Goal: Transaction & Acquisition: Purchase product/service

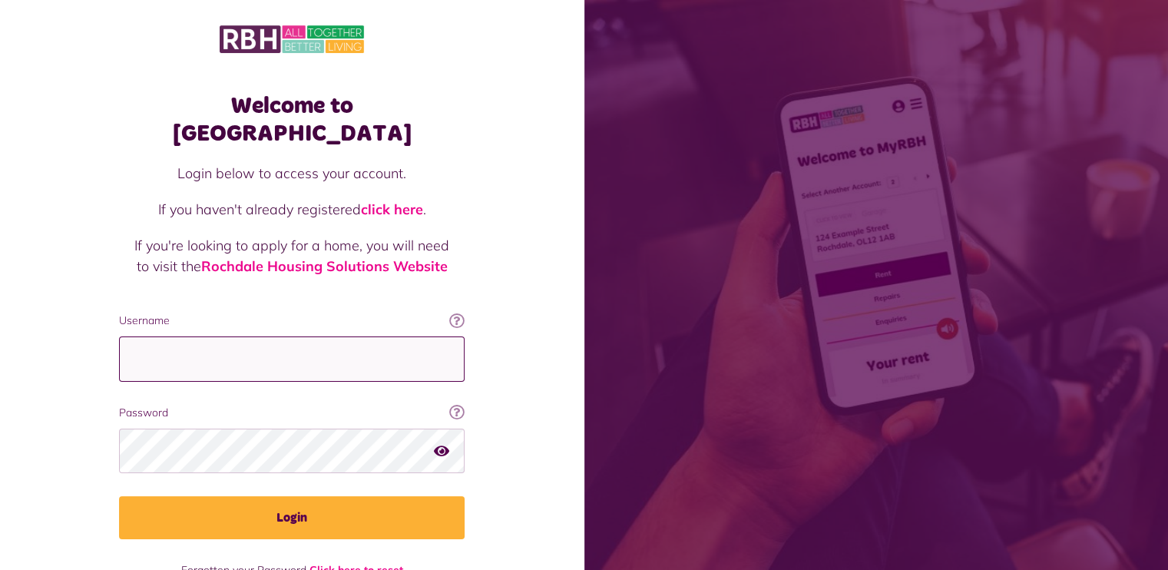
click at [173, 336] on input "Username" at bounding box center [292, 358] width 346 height 45
type input "**********"
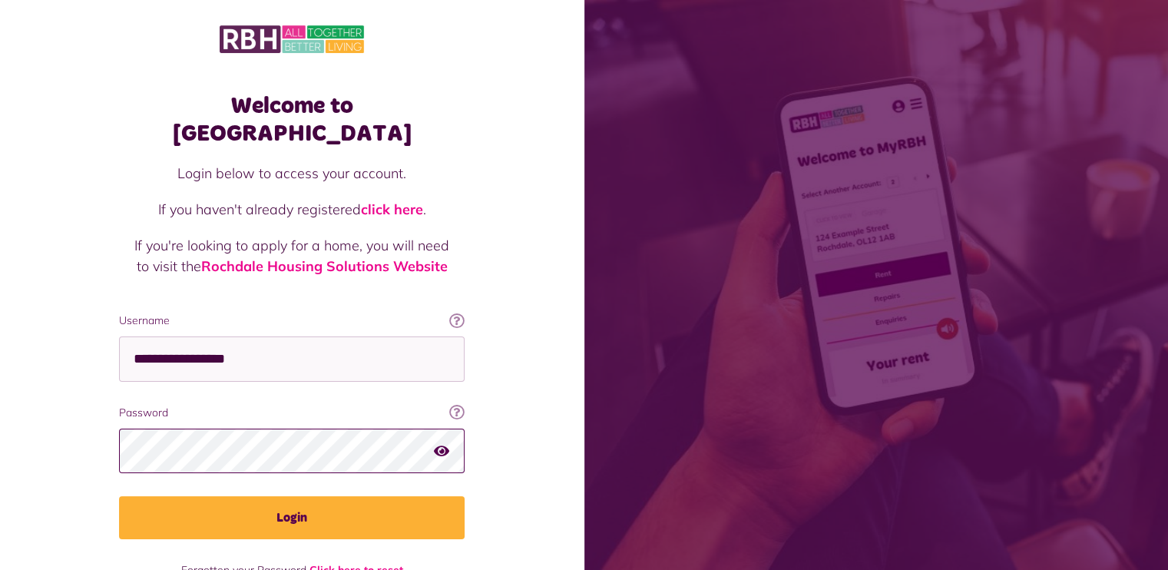
click at [119, 496] on button "Login" at bounding box center [292, 517] width 346 height 43
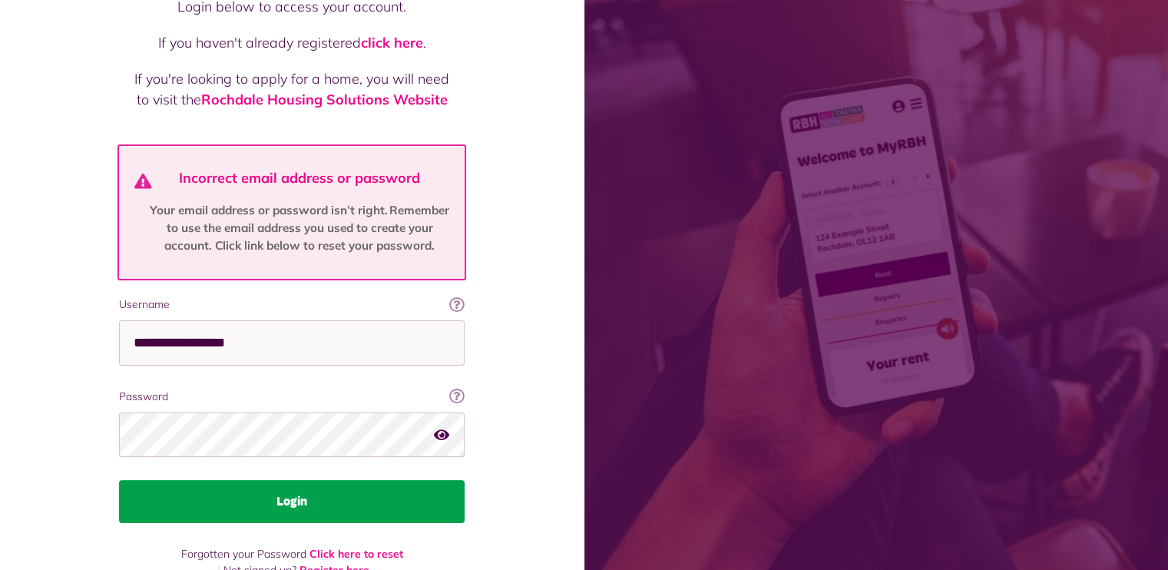
scroll to position [170, 0]
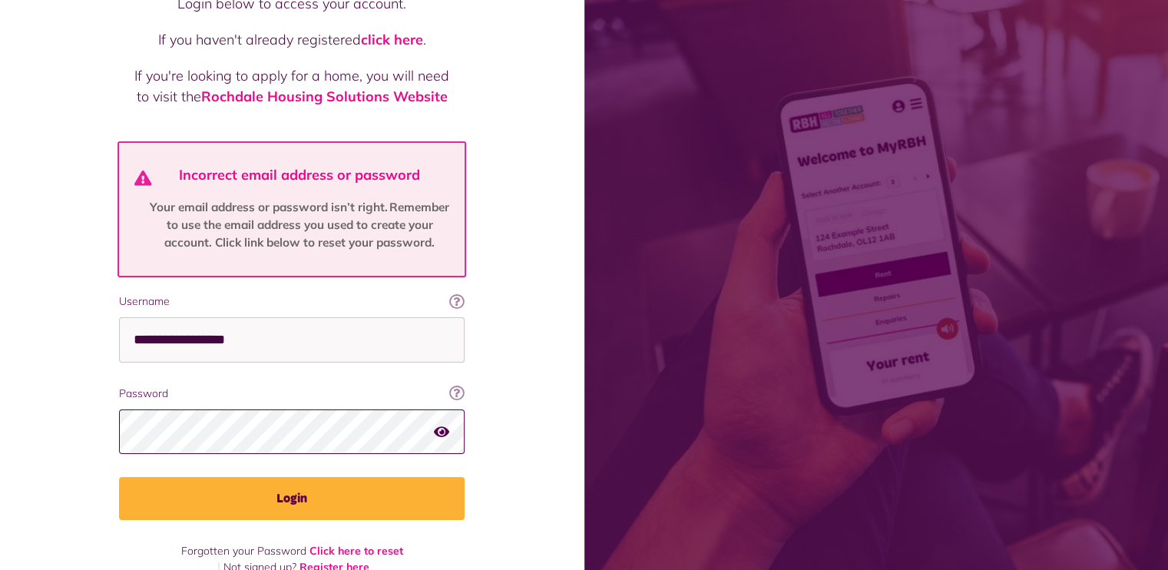
click at [119, 477] on button "Login" at bounding box center [292, 498] width 346 height 43
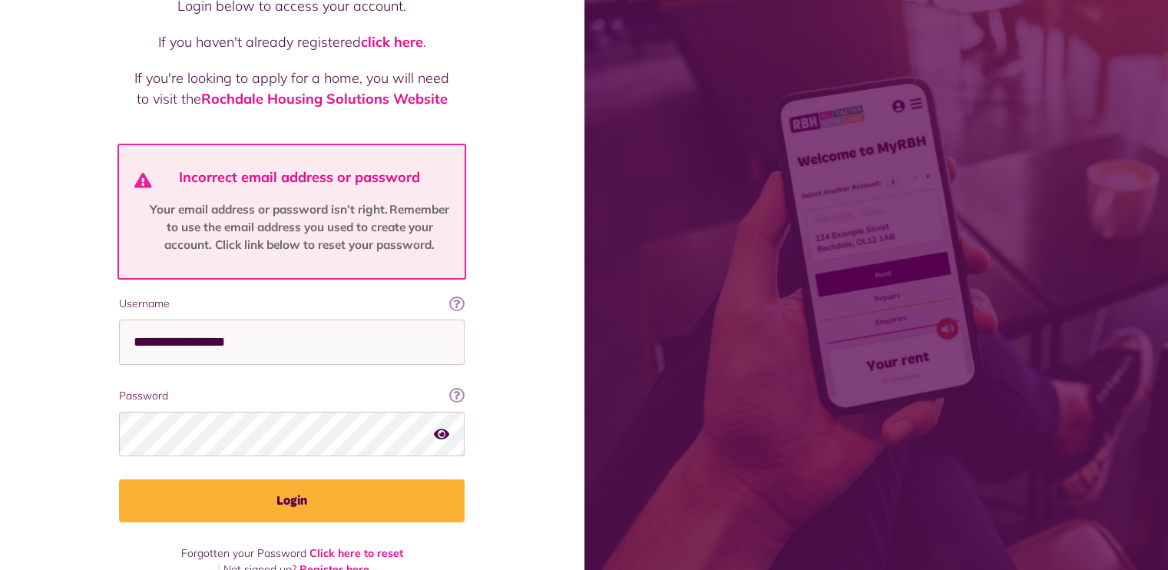
scroll to position [170, 0]
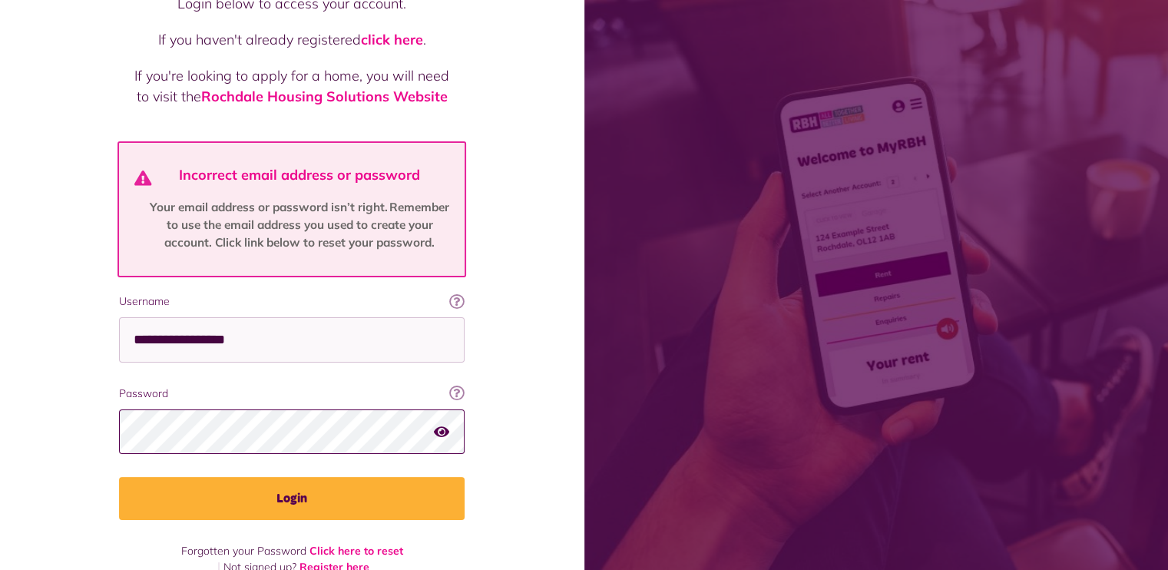
click at [119, 477] on button "Login" at bounding box center [292, 498] width 346 height 43
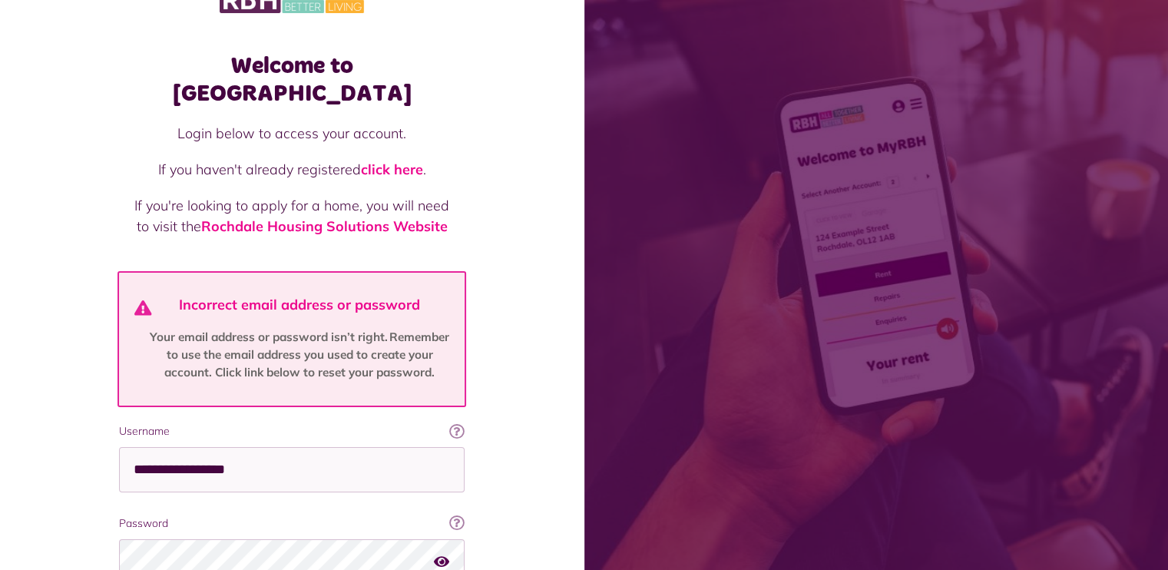
scroll to position [170, 0]
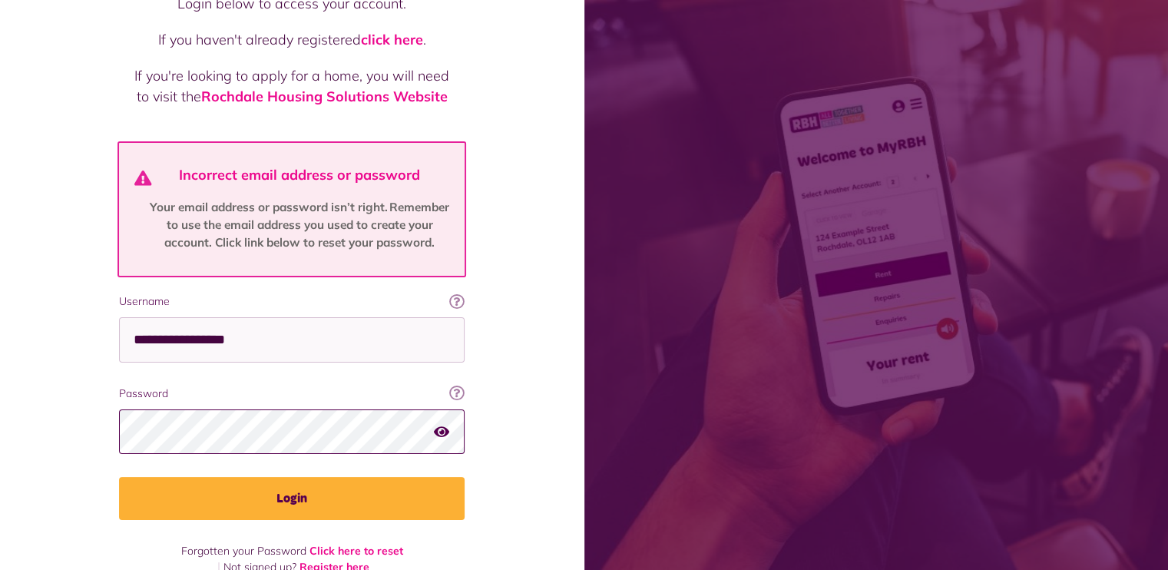
click at [119, 477] on button "Login" at bounding box center [292, 498] width 346 height 43
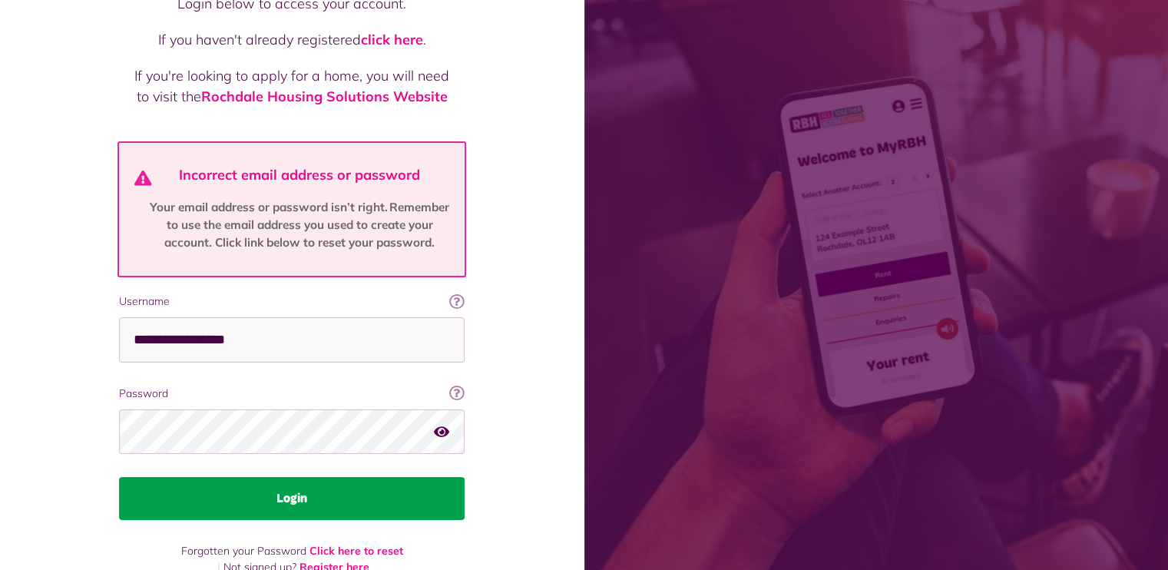
click at [291, 477] on button "Login" at bounding box center [292, 498] width 346 height 43
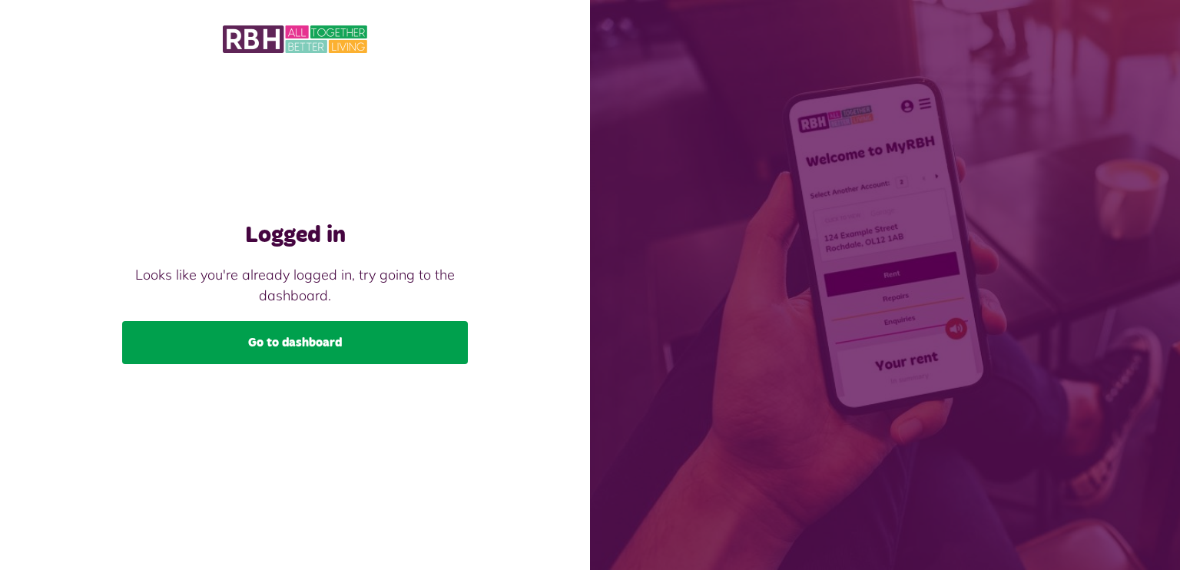
click at [301, 343] on link "Go to dashboard" at bounding box center [295, 342] width 346 height 43
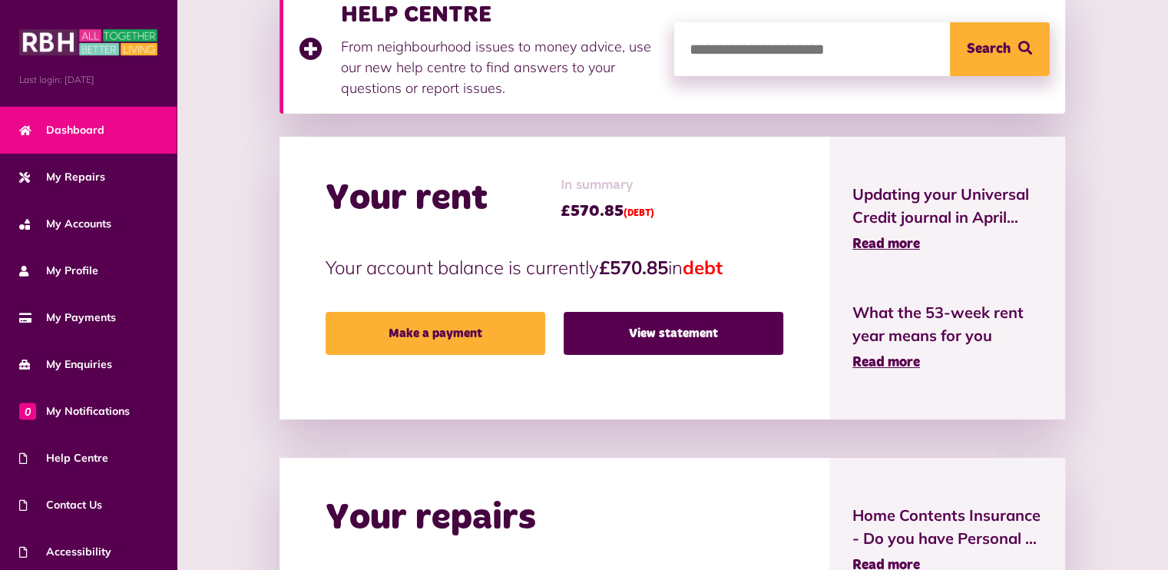
scroll to position [384, 0]
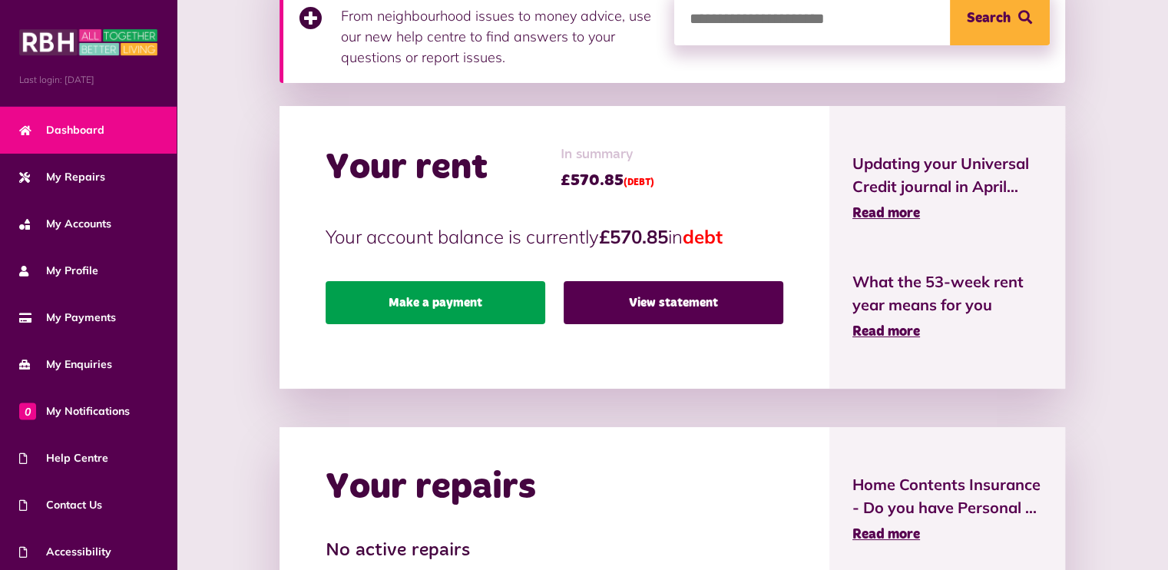
click at [415, 302] on link "Make a payment" at bounding box center [436, 302] width 220 height 43
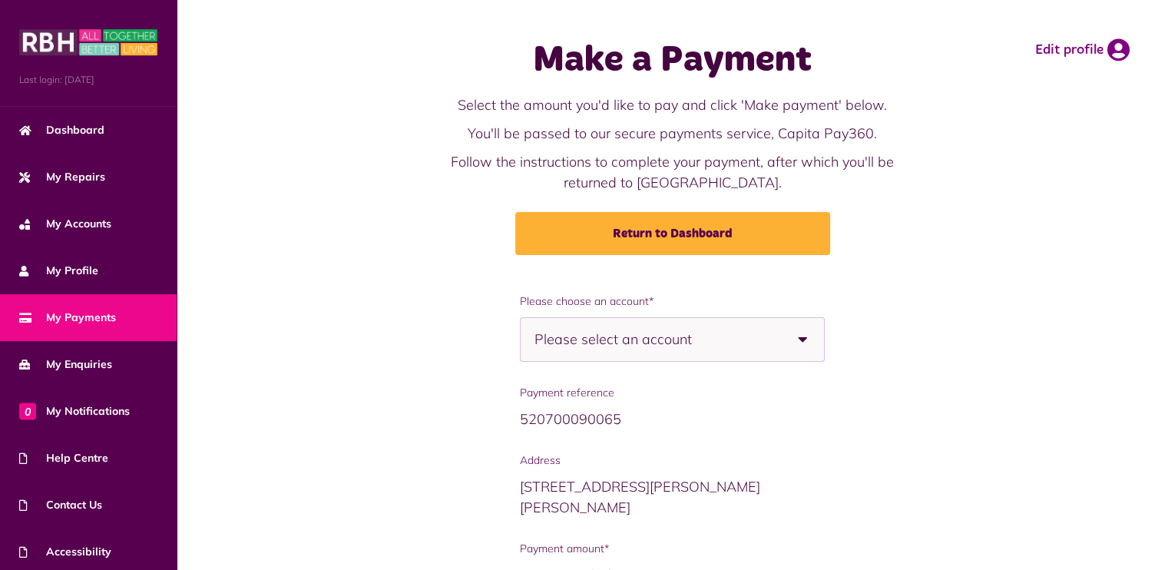
click at [788, 335] on b at bounding box center [802, 339] width 43 height 43
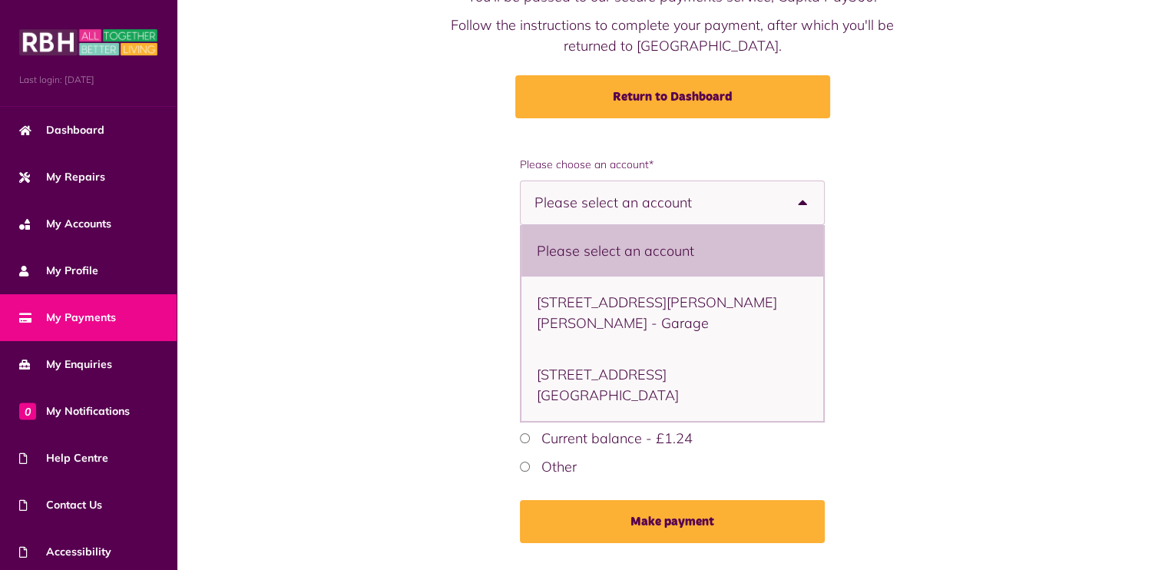
scroll to position [154, 0]
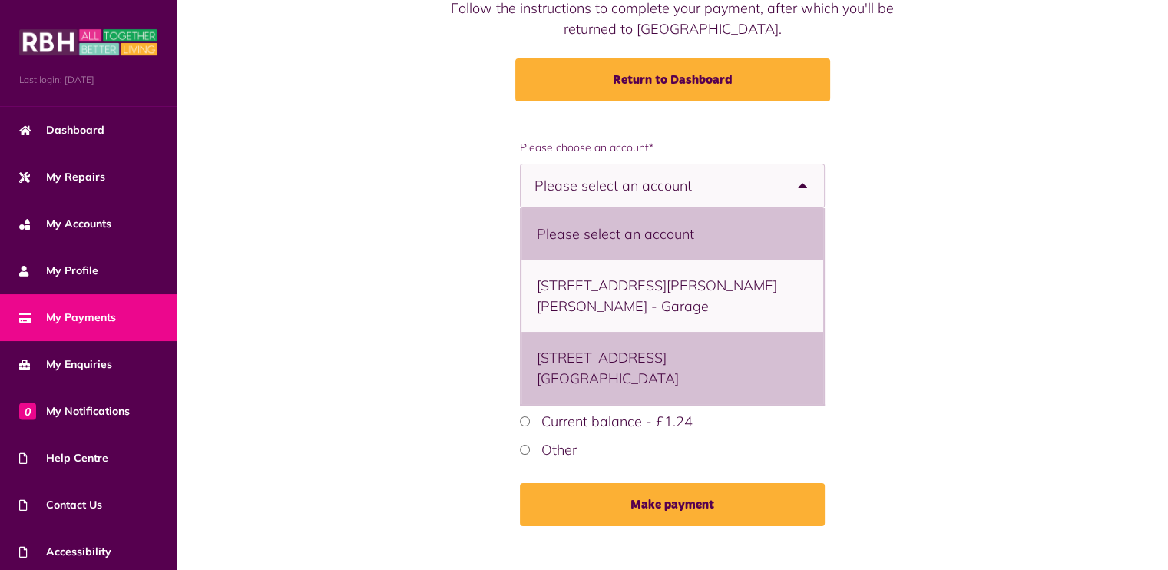
click at [565, 366] on li "[STREET_ADDRESS][GEOGRAPHIC_DATA]" at bounding box center [673, 368] width 302 height 72
select select "**********"
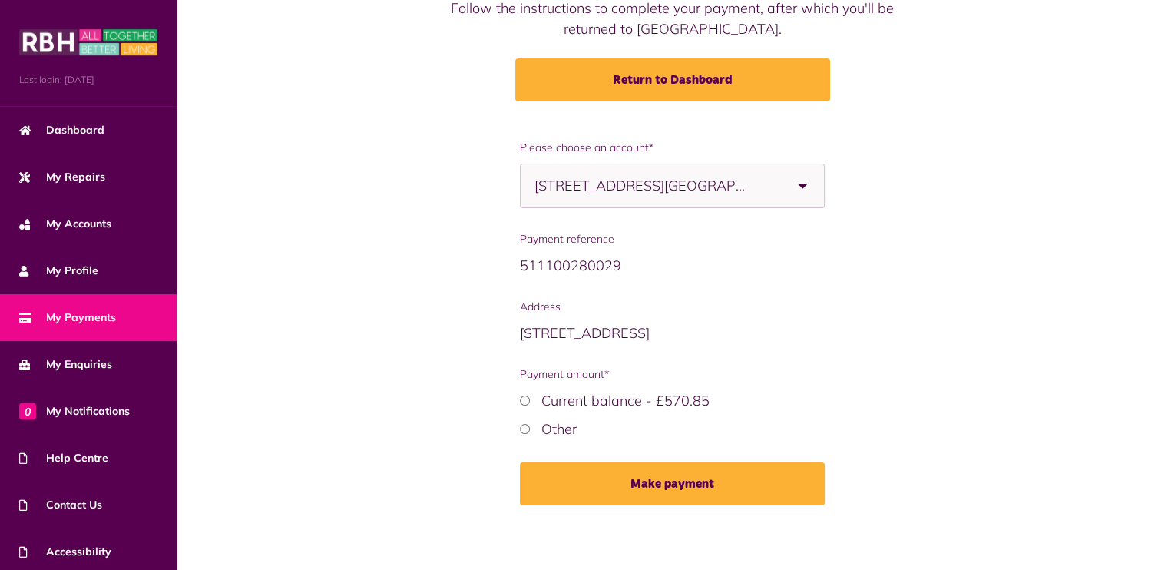
click at [650, 328] on span "[STREET_ADDRESS]" at bounding box center [585, 333] width 130 height 18
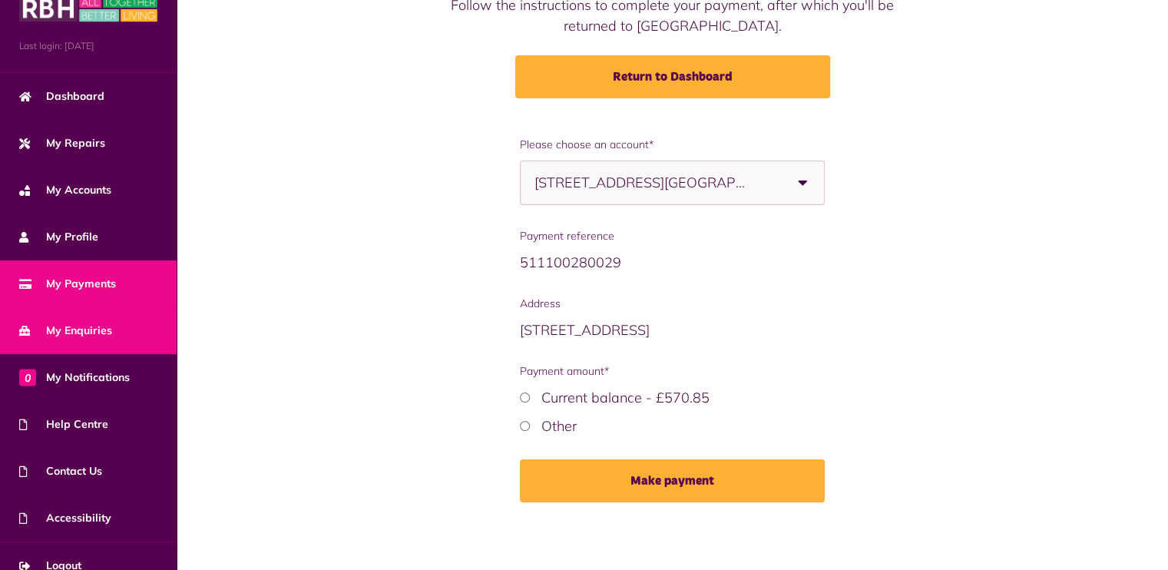
scroll to position [51, 0]
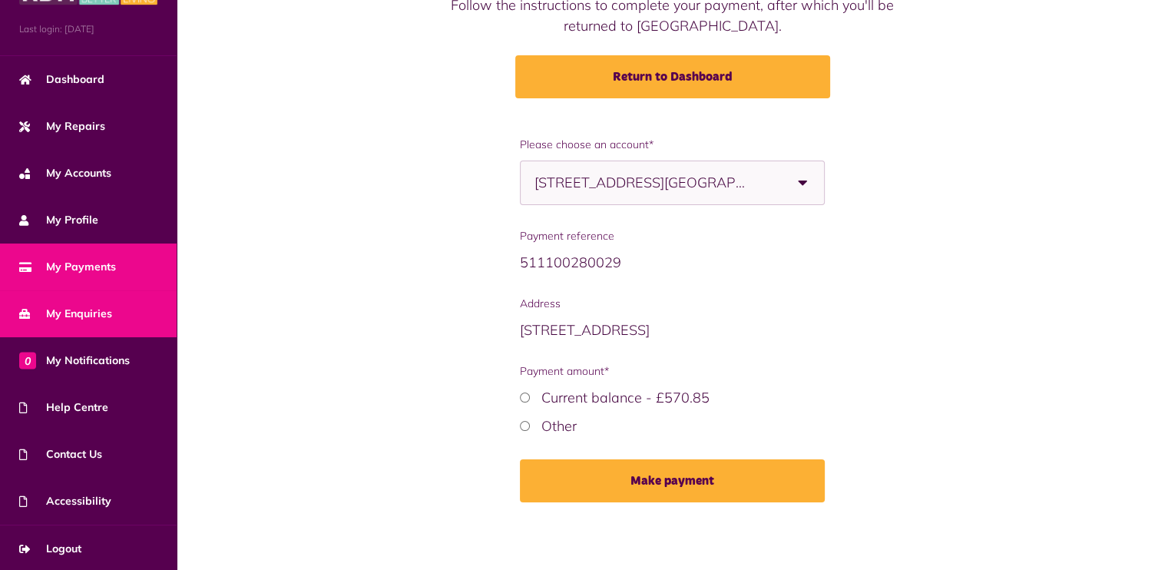
click at [65, 313] on span "My Enquiries" at bounding box center [65, 314] width 93 height 16
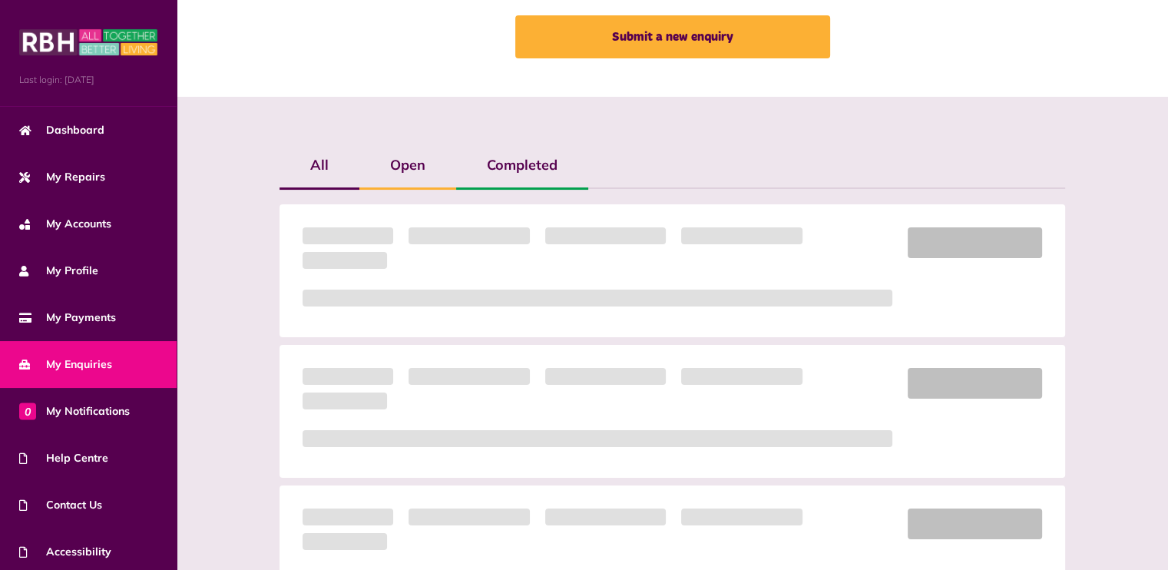
scroll to position [46, 0]
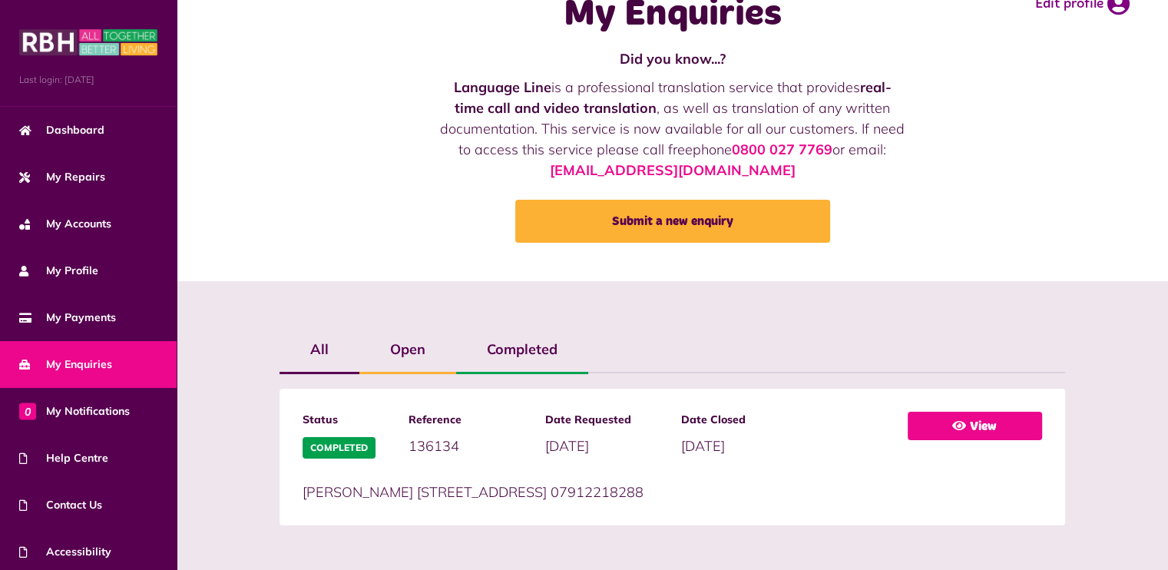
click at [945, 426] on link "View" at bounding box center [975, 426] width 134 height 28
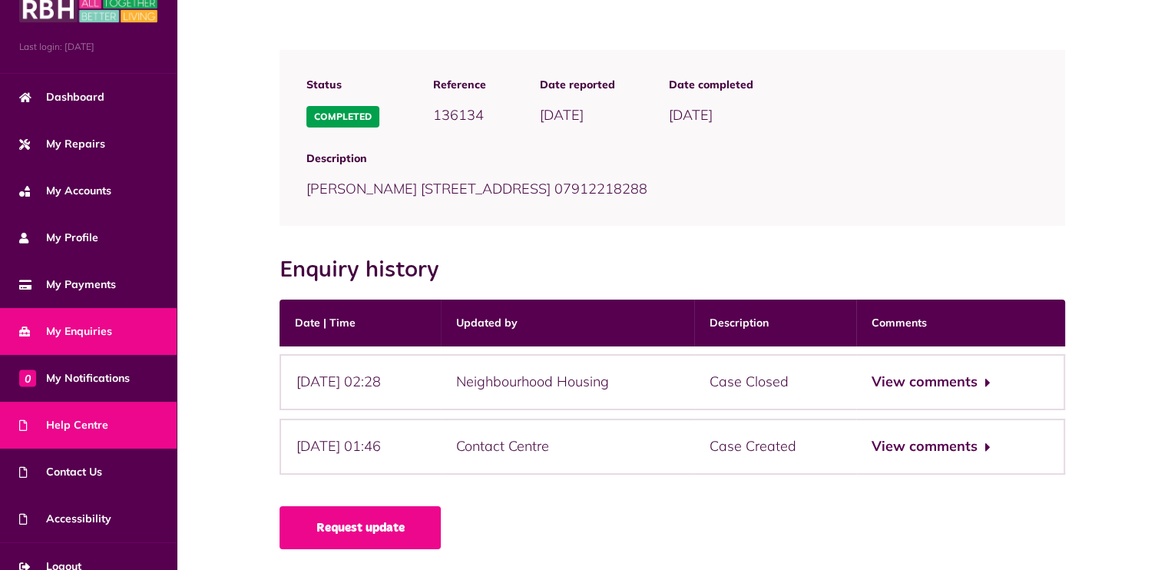
scroll to position [51, 0]
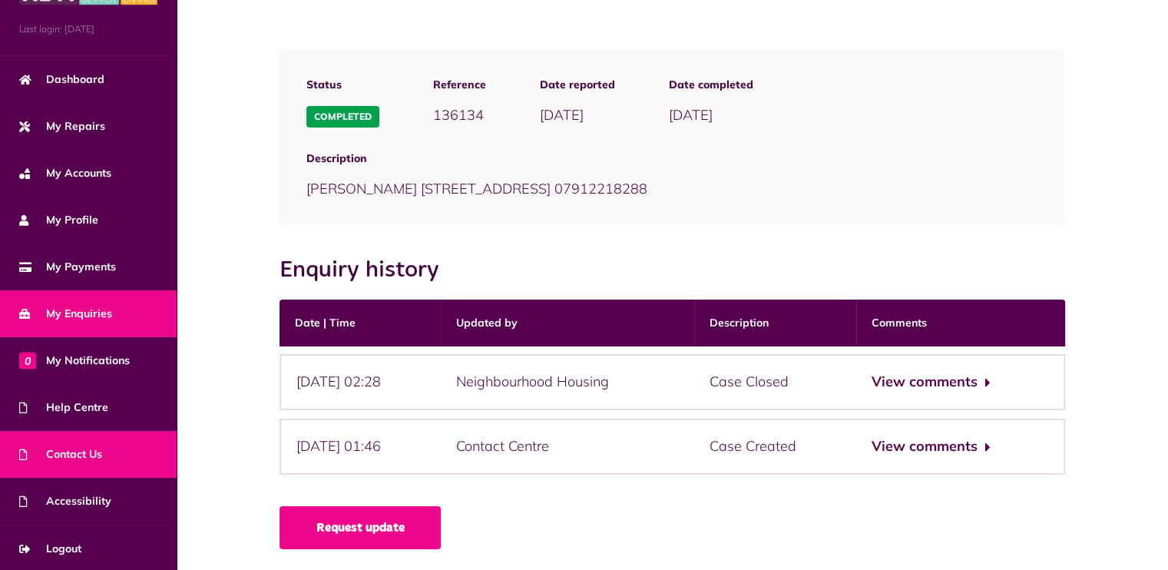
click at [80, 449] on span "Contact Us" at bounding box center [60, 454] width 83 height 16
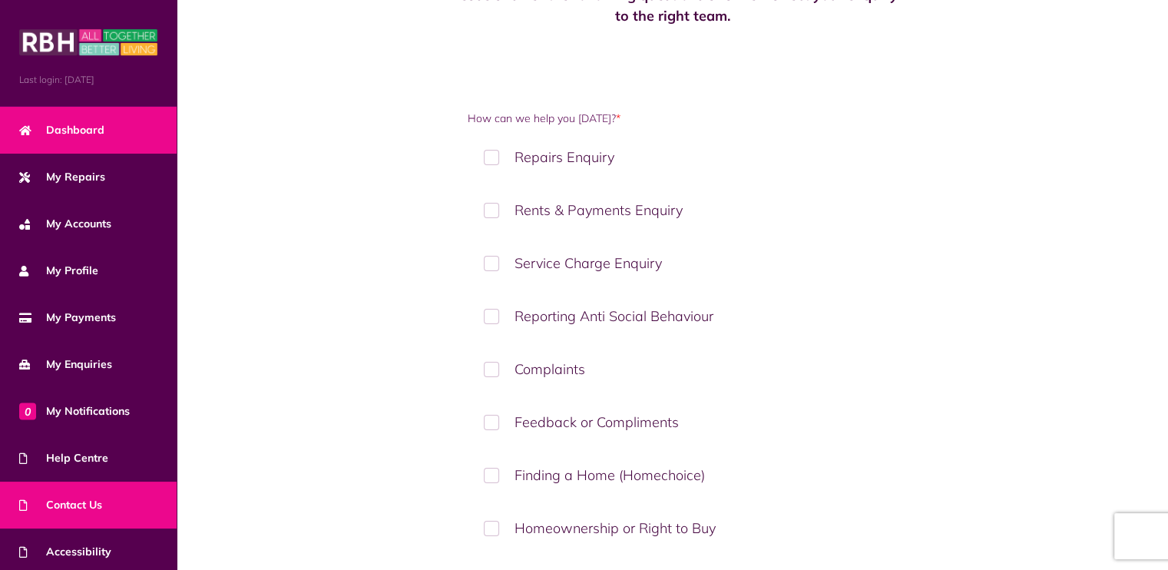
click at [71, 119] on link "Dashboard" at bounding box center [88, 130] width 177 height 47
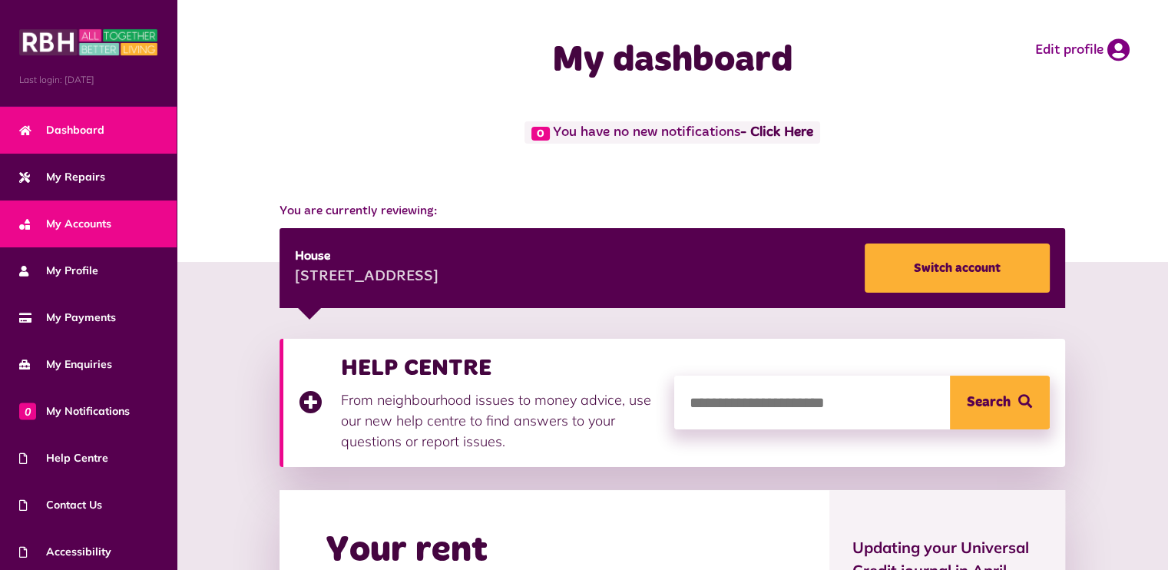
click at [91, 220] on span "My Accounts" at bounding box center [65, 224] width 92 height 16
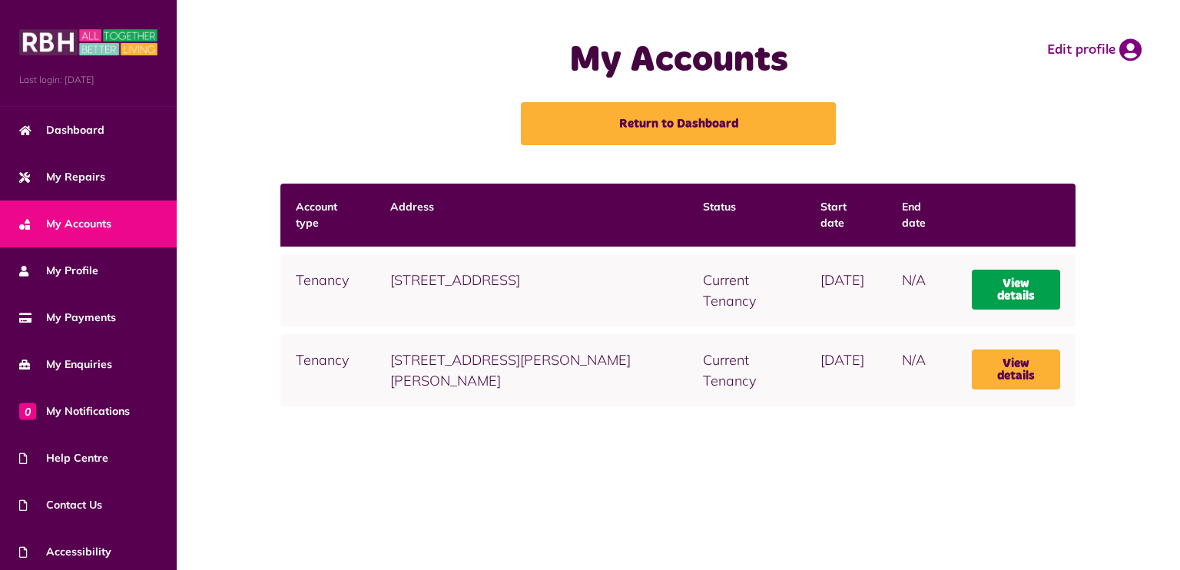
click at [1014, 273] on link "View details" at bounding box center [1016, 290] width 89 height 40
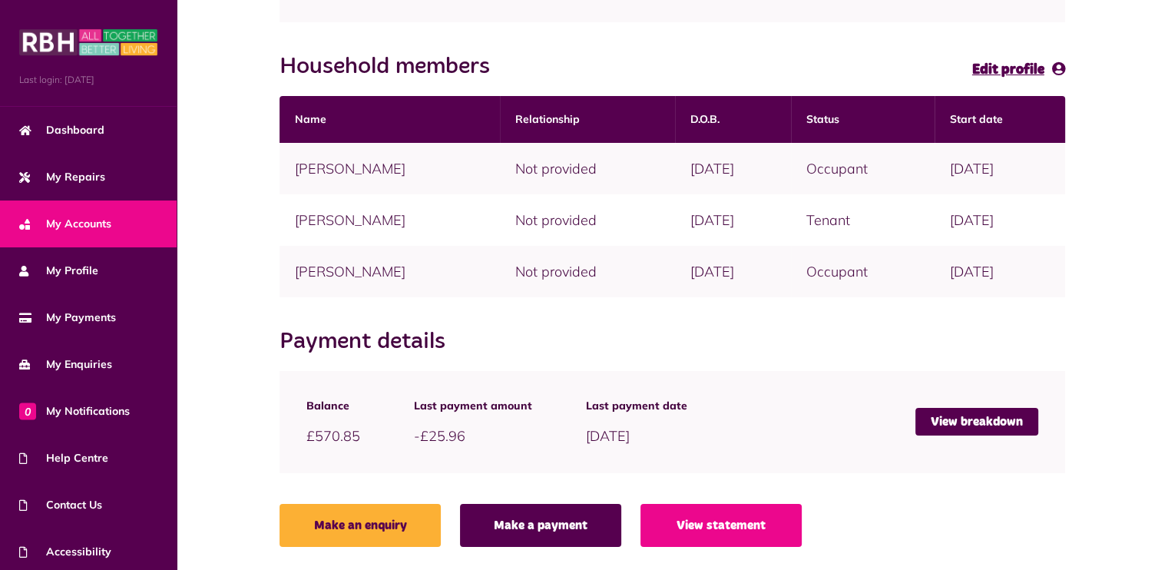
scroll to position [347, 0]
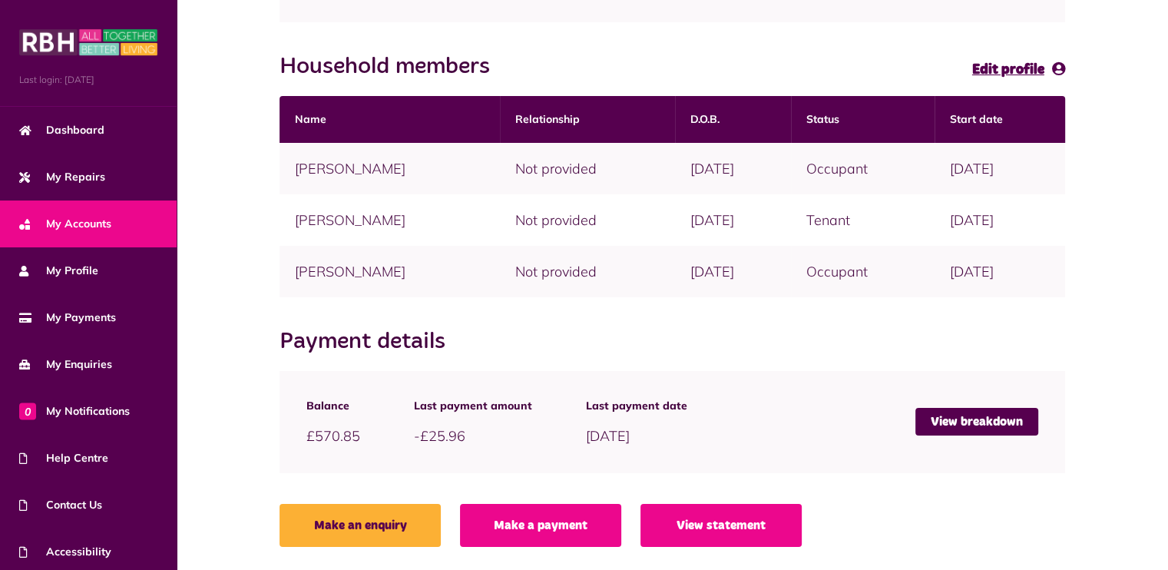
click at [526, 522] on link "Make a payment" at bounding box center [540, 525] width 161 height 43
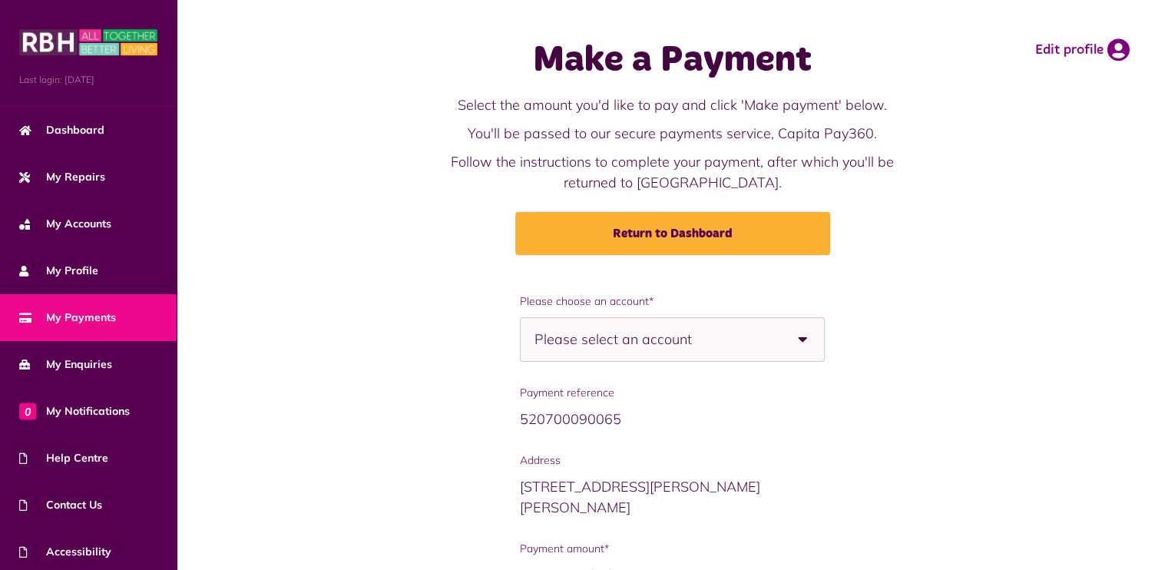
click at [710, 332] on span "Please select an account" at bounding box center [640, 339] width 211 height 43
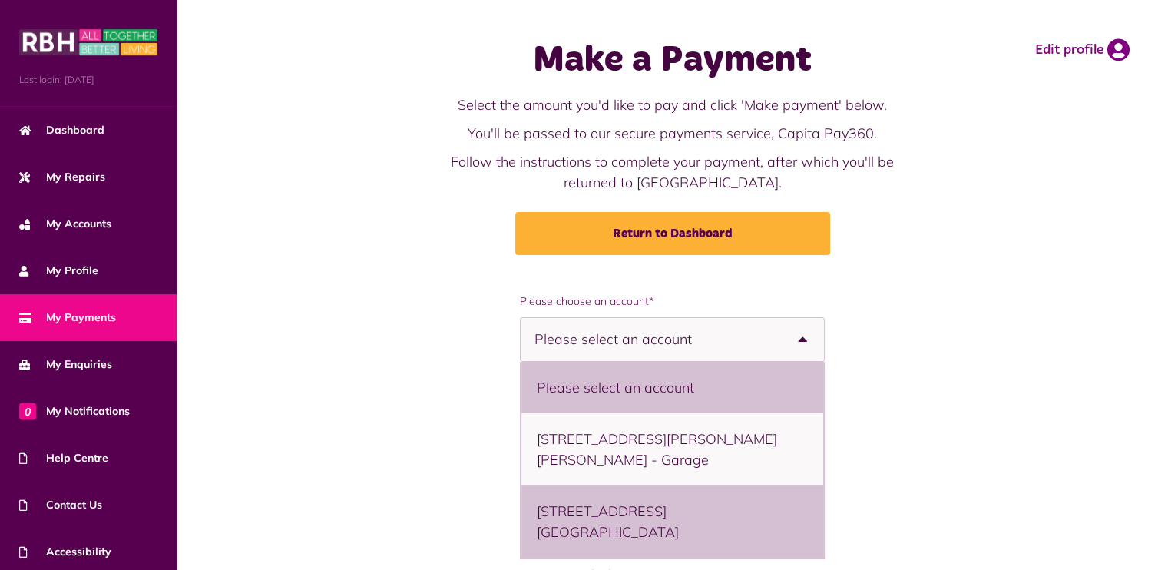
click at [612, 507] on li "28 Springfield Avenue, Littleborough, OL15 9JR - House" at bounding box center [673, 521] width 302 height 72
select select "**********"
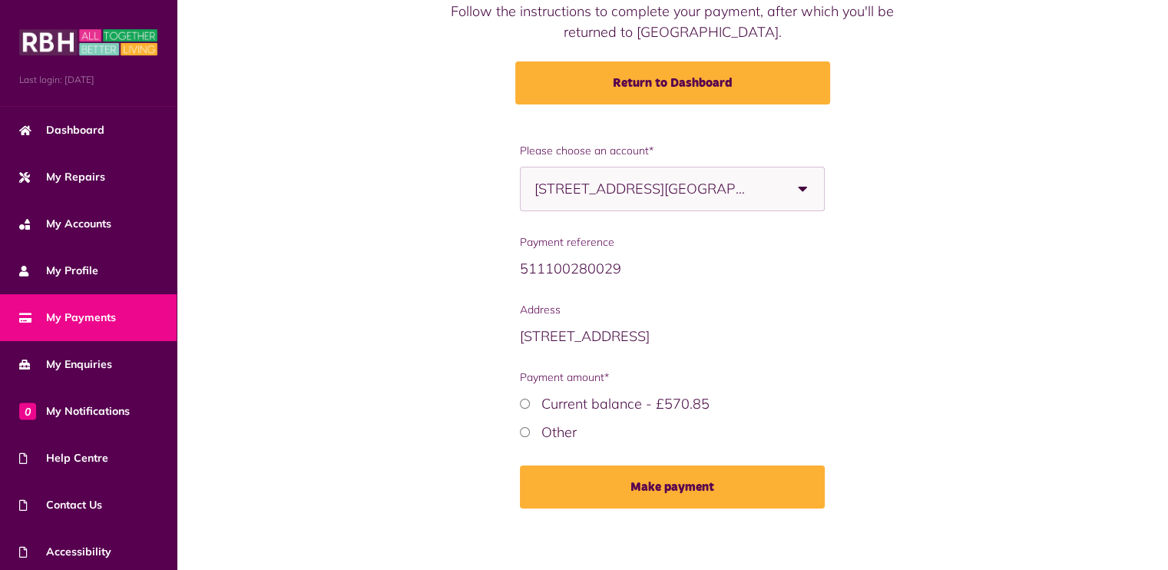
scroll to position [157, 0]
